Goal: Task Accomplishment & Management: Understand process/instructions

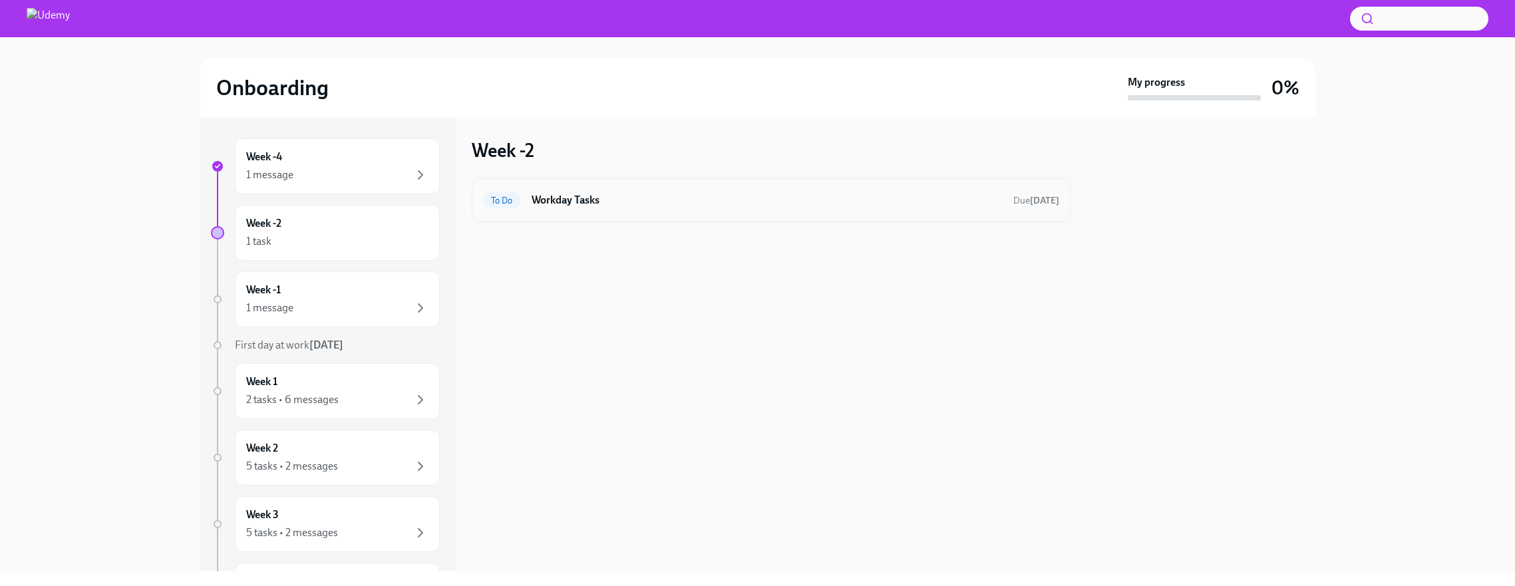
click at [503, 204] on span "To Do" at bounding box center [502, 201] width 38 height 10
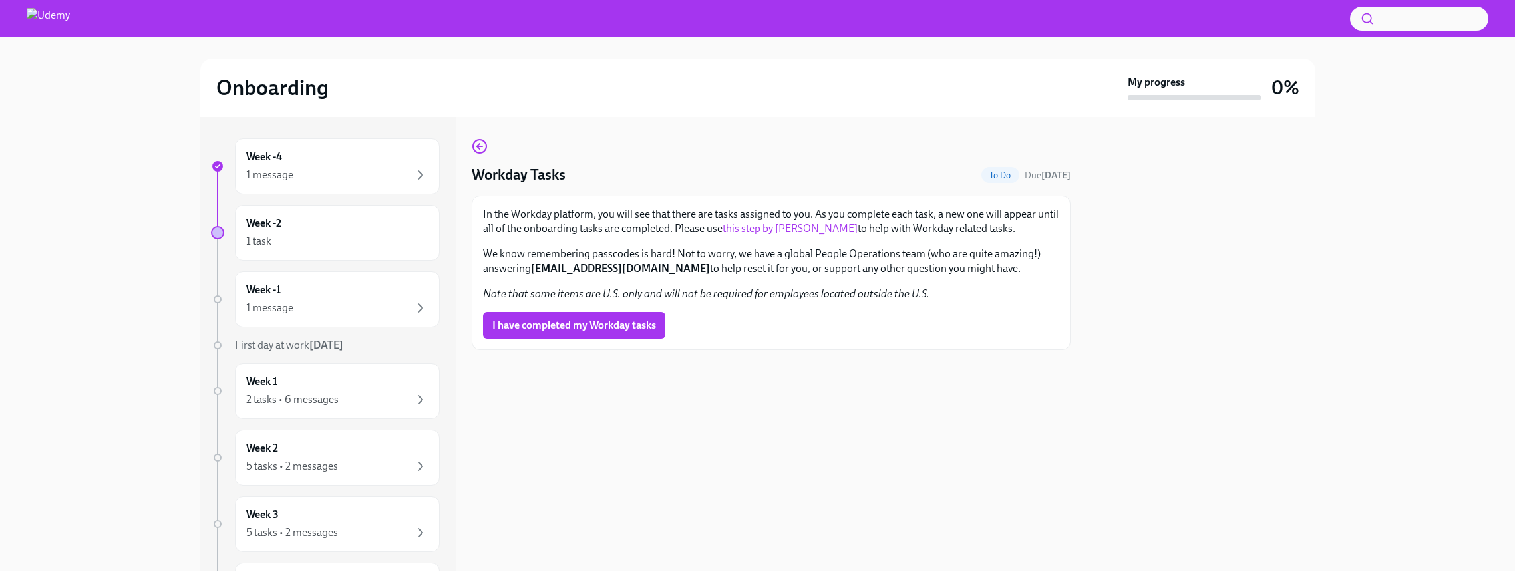
click at [998, 174] on span "To Do" at bounding box center [1001, 175] width 38 height 10
click at [331, 178] on div "1 message" at bounding box center [337, 175] width 182 height 16
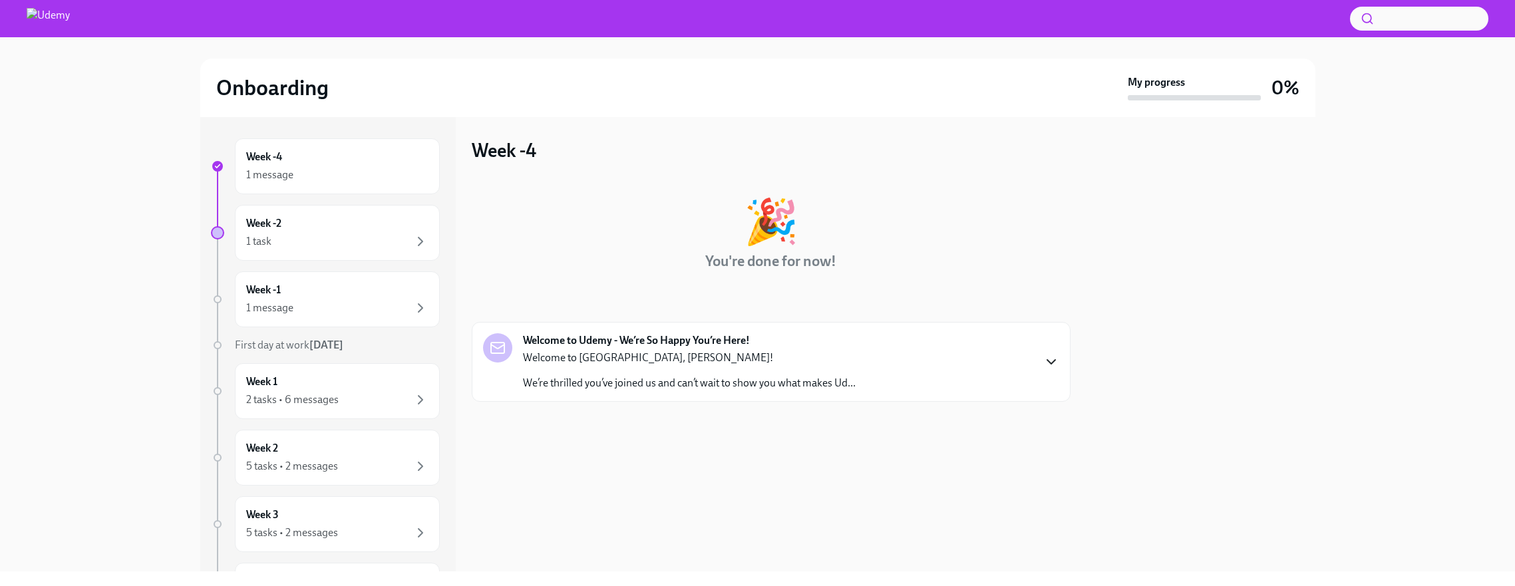
click at [1046, 363] on icon "button" at bounding box center [1052, 362] width 16 height 16
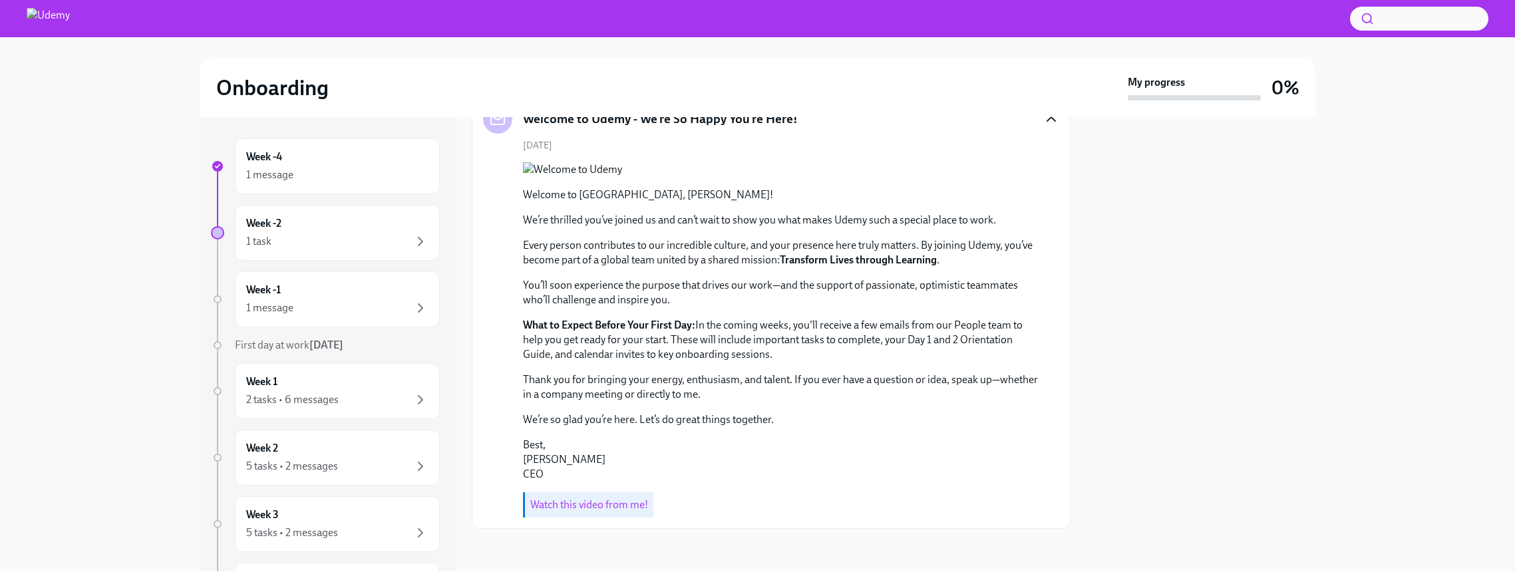
scroll to position [343, 0]
click at [339, 234] on div "1 task" at bounding box center [337, 242] width 182 height 16
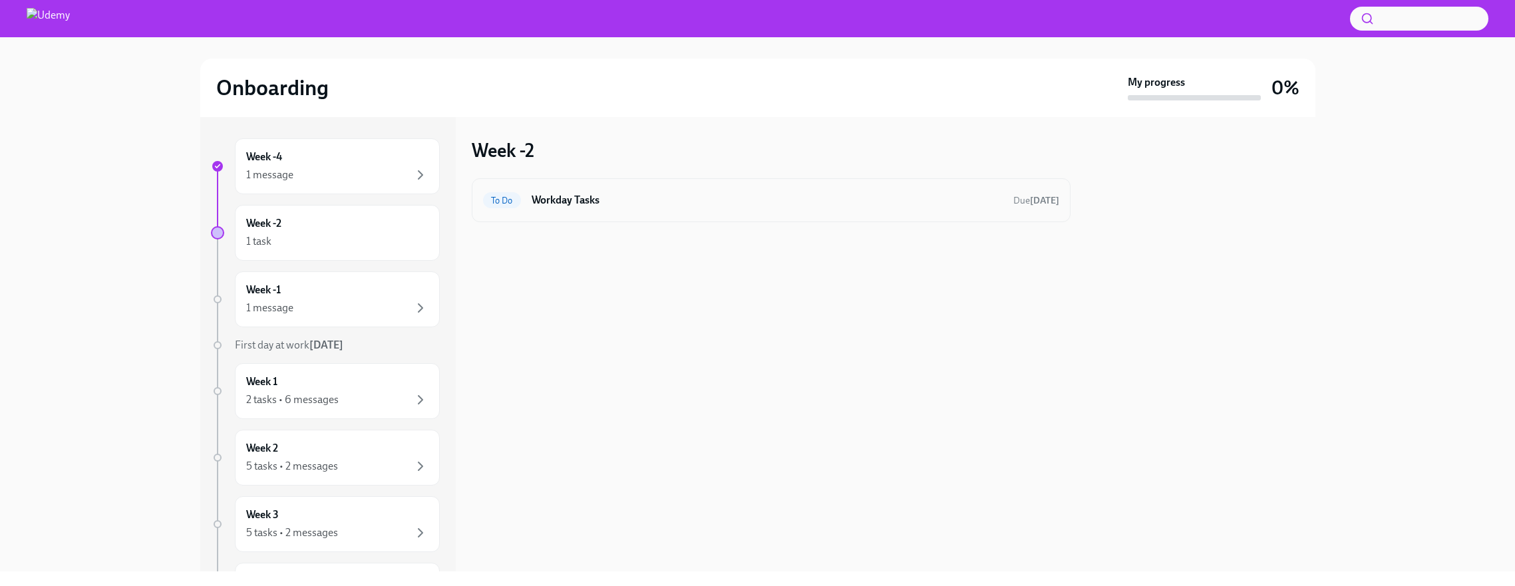
click at [497, 200] on span "To Do" at bounding box center [502, 201] width 38 height 10
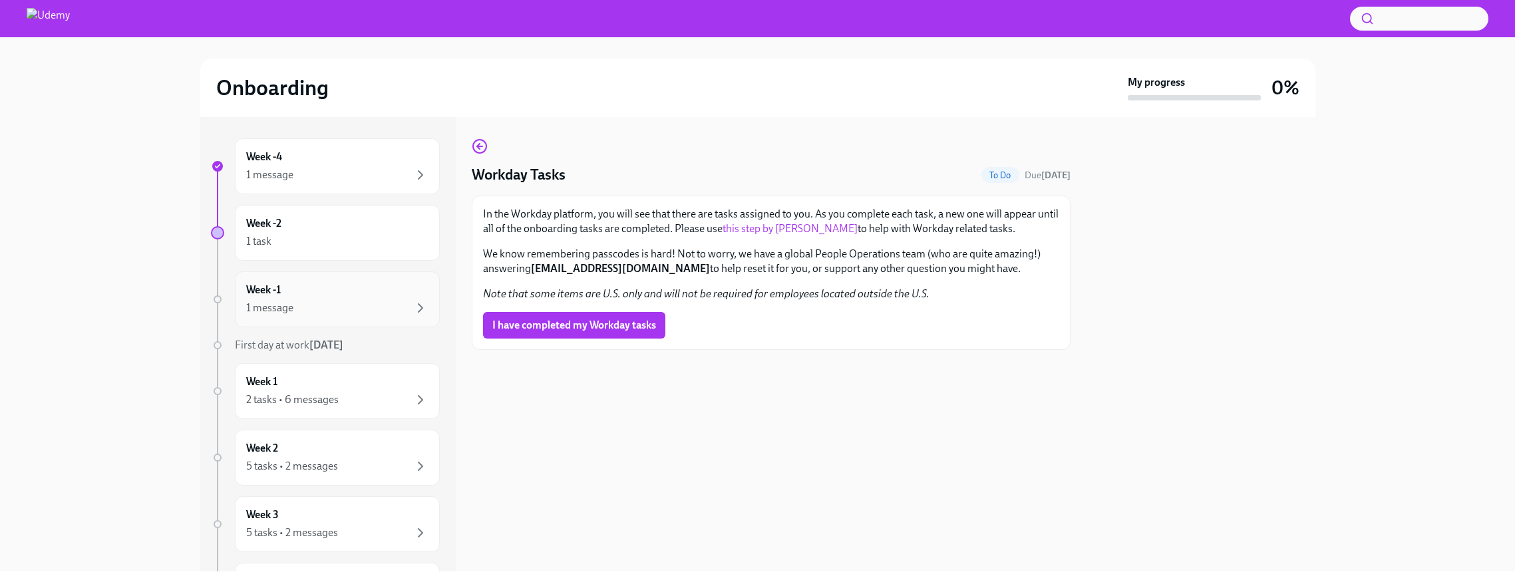
click at [385, 311] on div "1 message" at bounding box center [337, 308] width 182 height 16
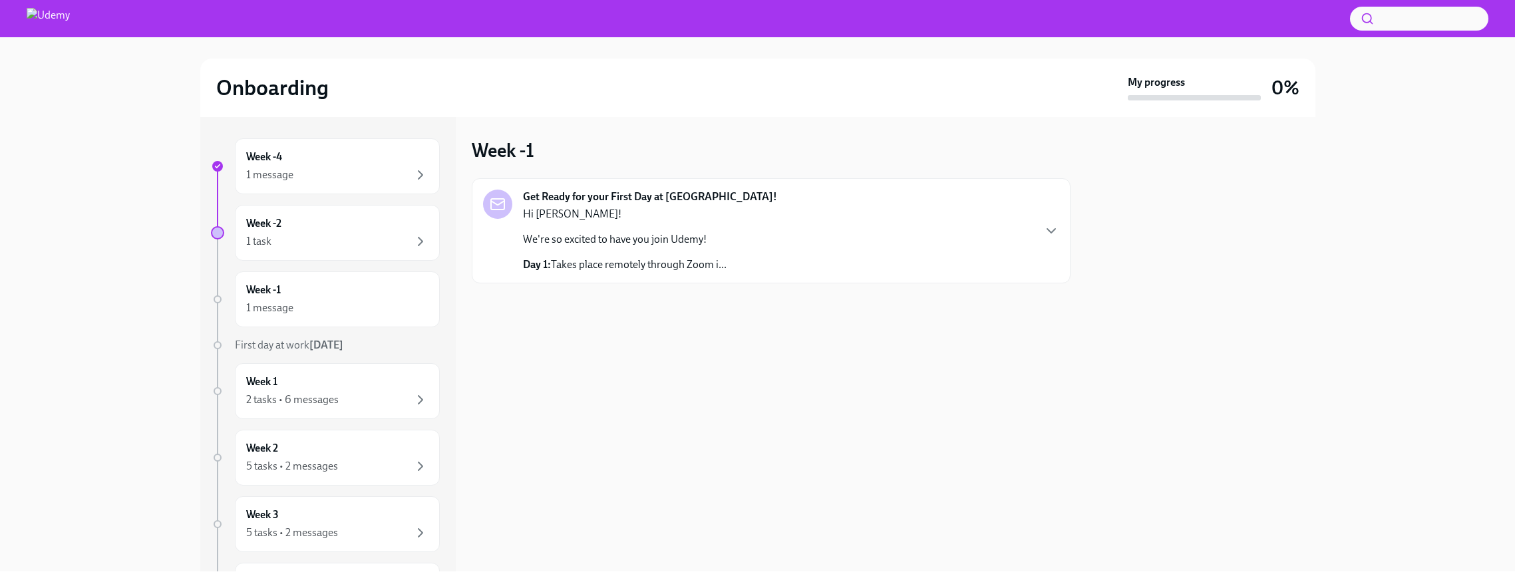
click at [774, 264] on div "Get Ready for your First Day at [GEOGRAPHIC_DATA]! Hi [PERSON_NAME]! We're so e…" at bounding box center [771, 231] width 576 height 83
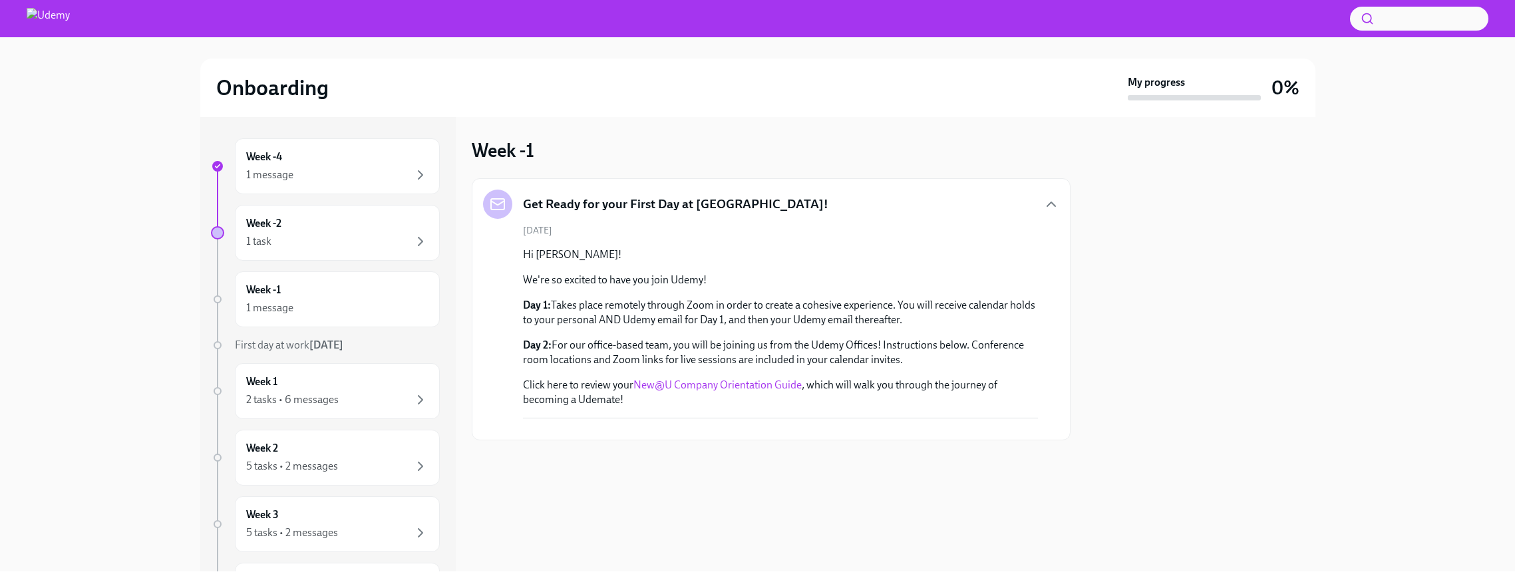
scroll to position [129, 0]
click at [710, 379] on link "New@U Company Orientation Guide" at bounding box center [718, 385] width 168 height 13
click at [394, 396] on div "2 tasks • 6 messages" at bounding box center [337, 400] width 182 height 16
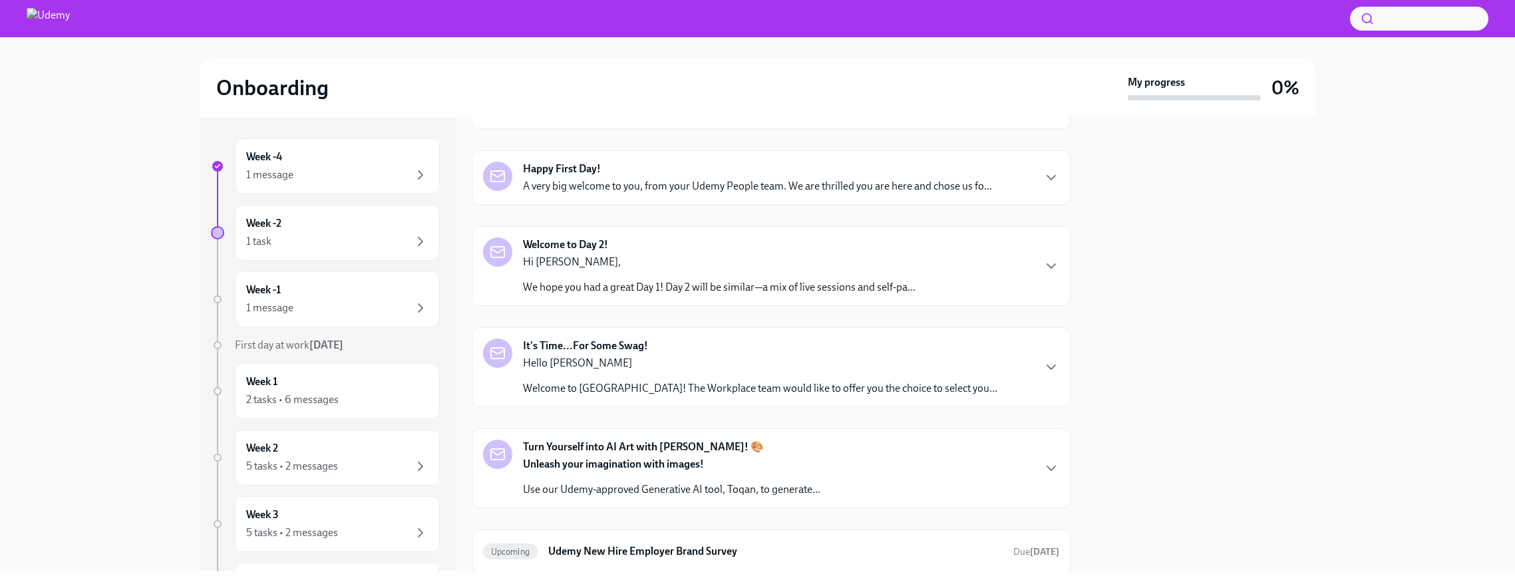
click at [896, 193] on p "A very big welcome to you, from your Udemy People team. We are thrilled you are…" at bounding box center [757, 186] width 469 height 15
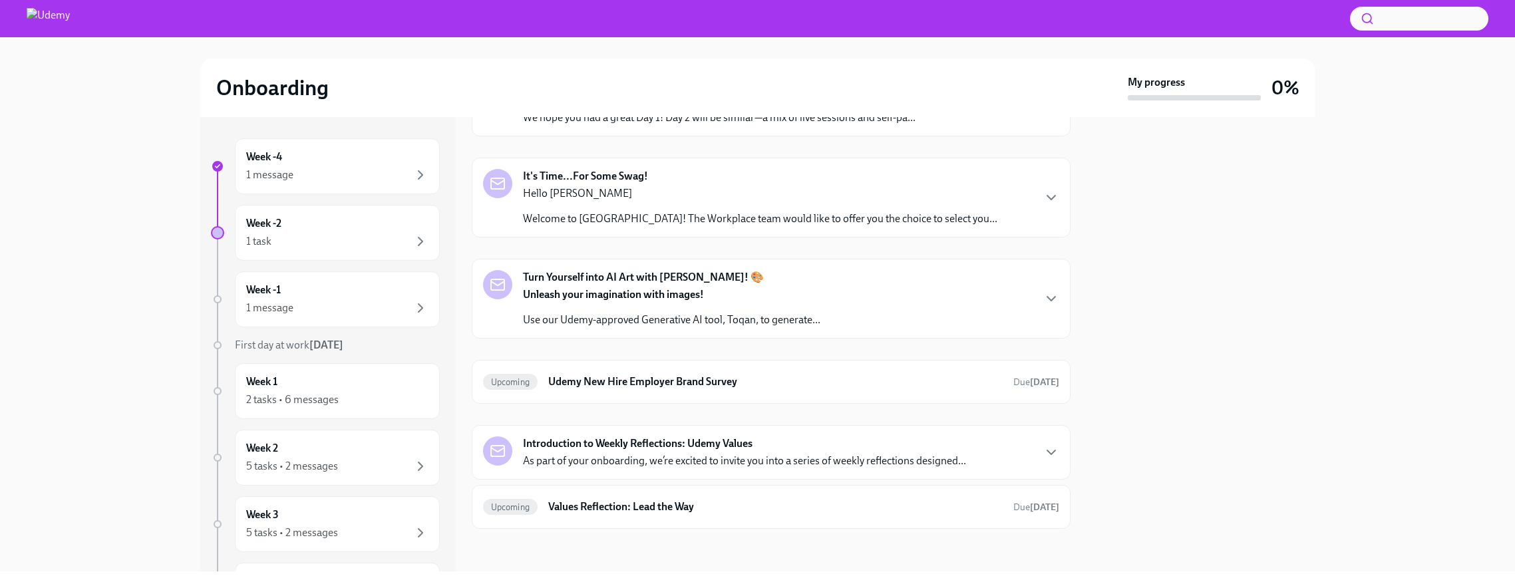
scroll to position [1015, 0]
